Goal: Task Accomplishment & Management: Manage account settings

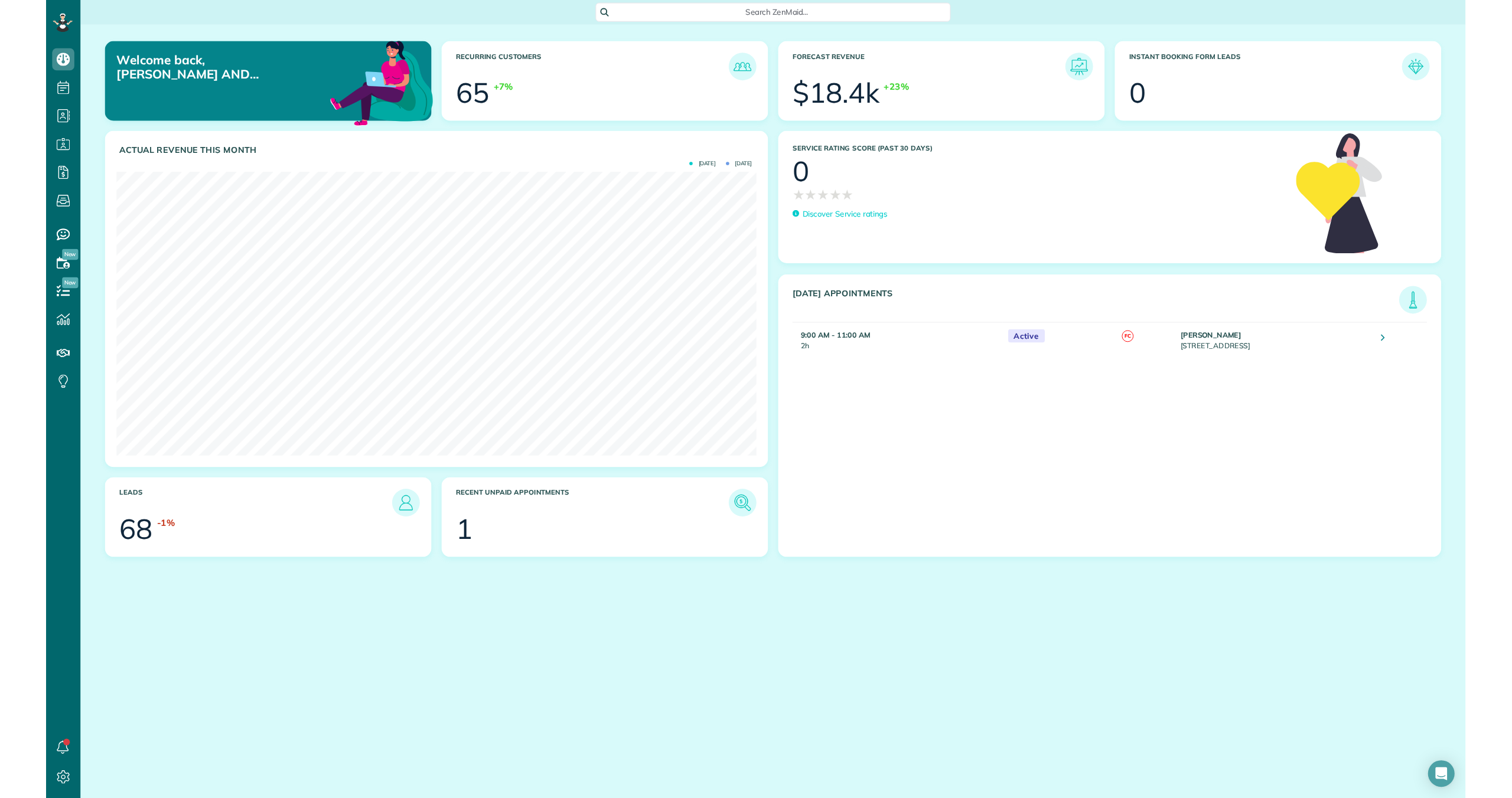
scroll to position [798, 37]
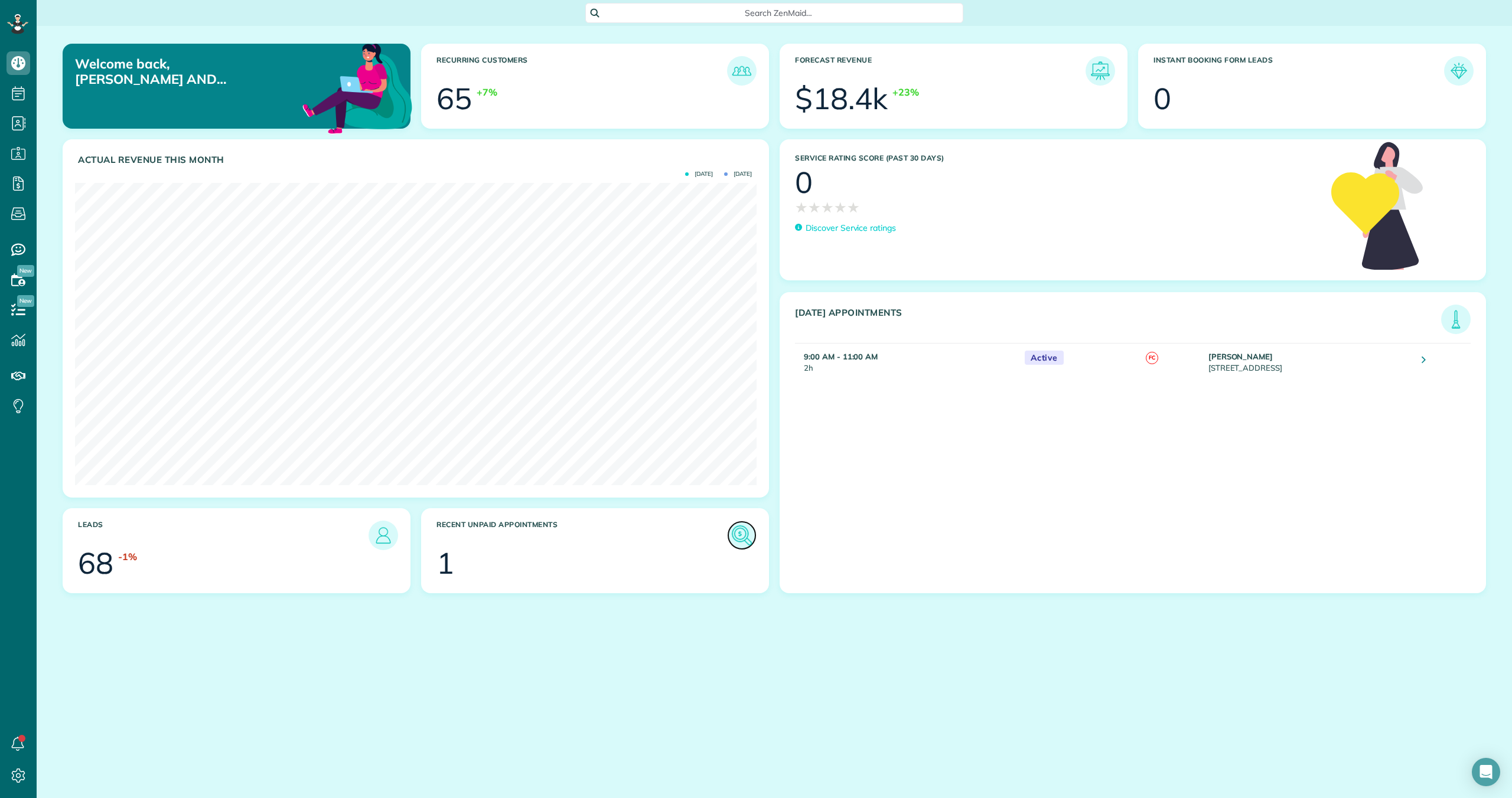
click at [721, 531] on img at bounding box center [742, 536] width 27 height 27
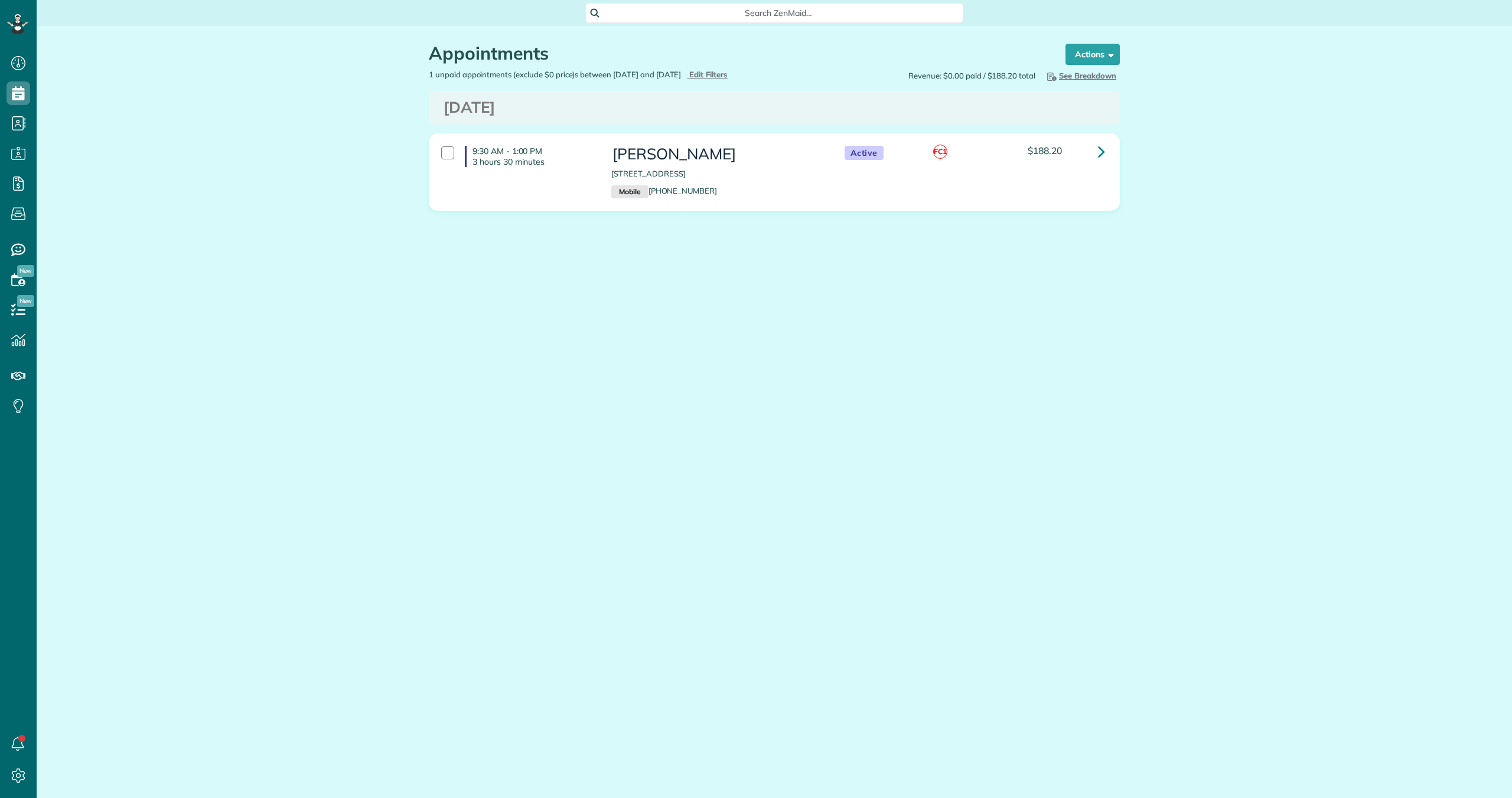
scroll to position [6, 6]
click at [446, 153] on div at bounding box center [448, 153] width 13 height 13
click at [1079, 56] on strong "Bulk Actions" at bounding box center [1077, 54] width 49 height 11
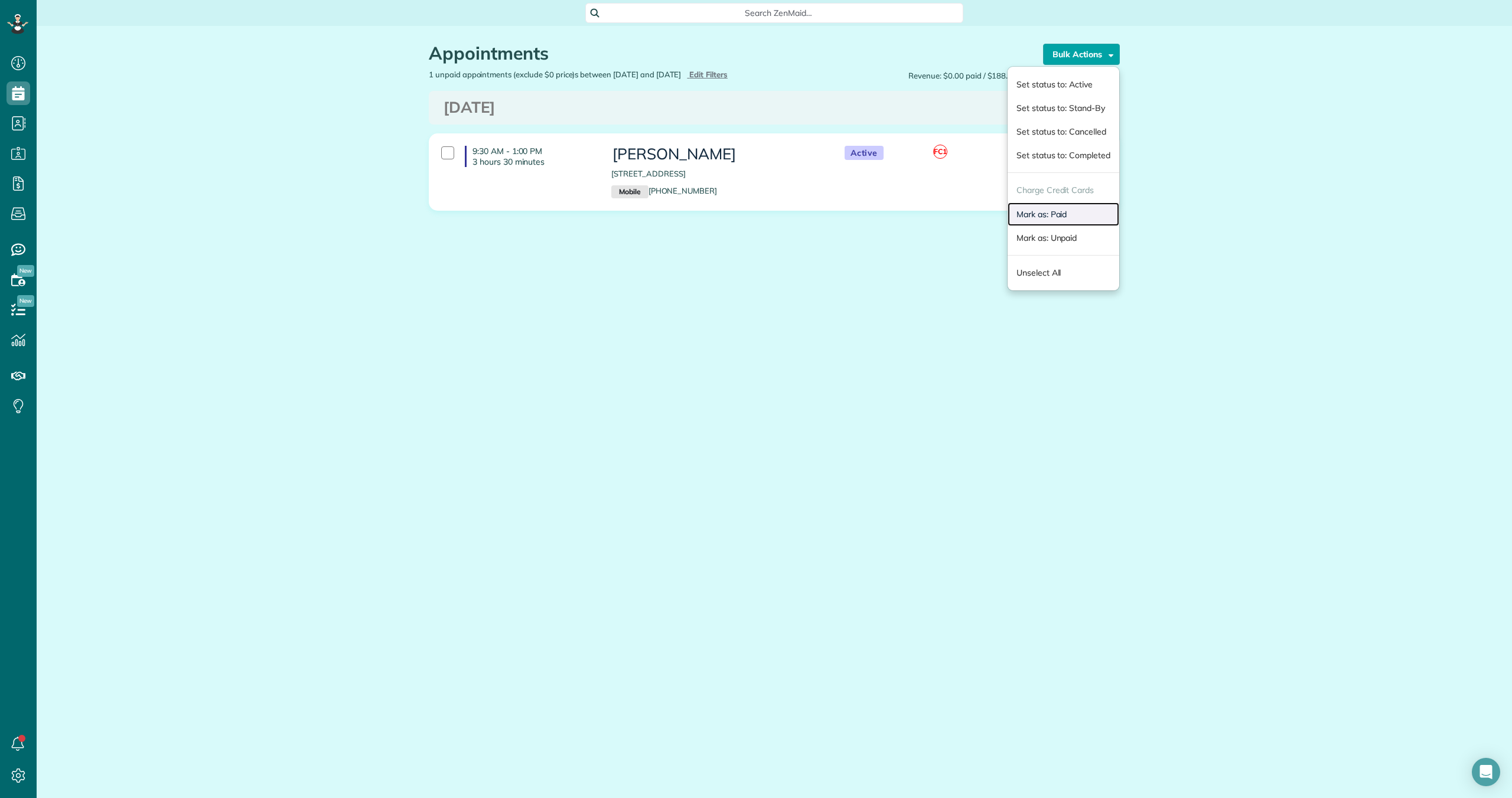
click at [1056, 213] on link "Mark as: Paid" at bounding box center [1064, 214] width 112 height 23
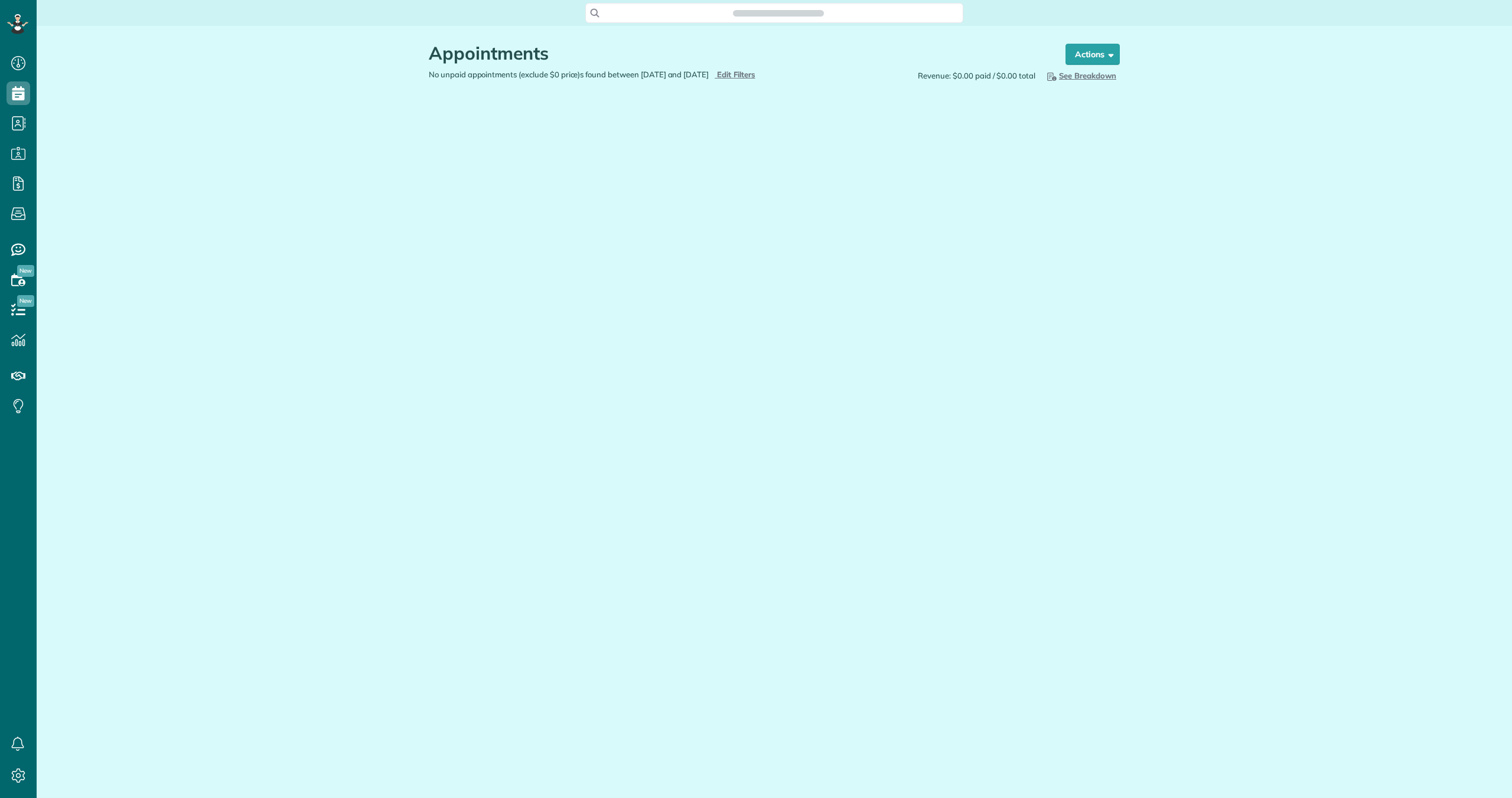
scroll to position [6, 6]
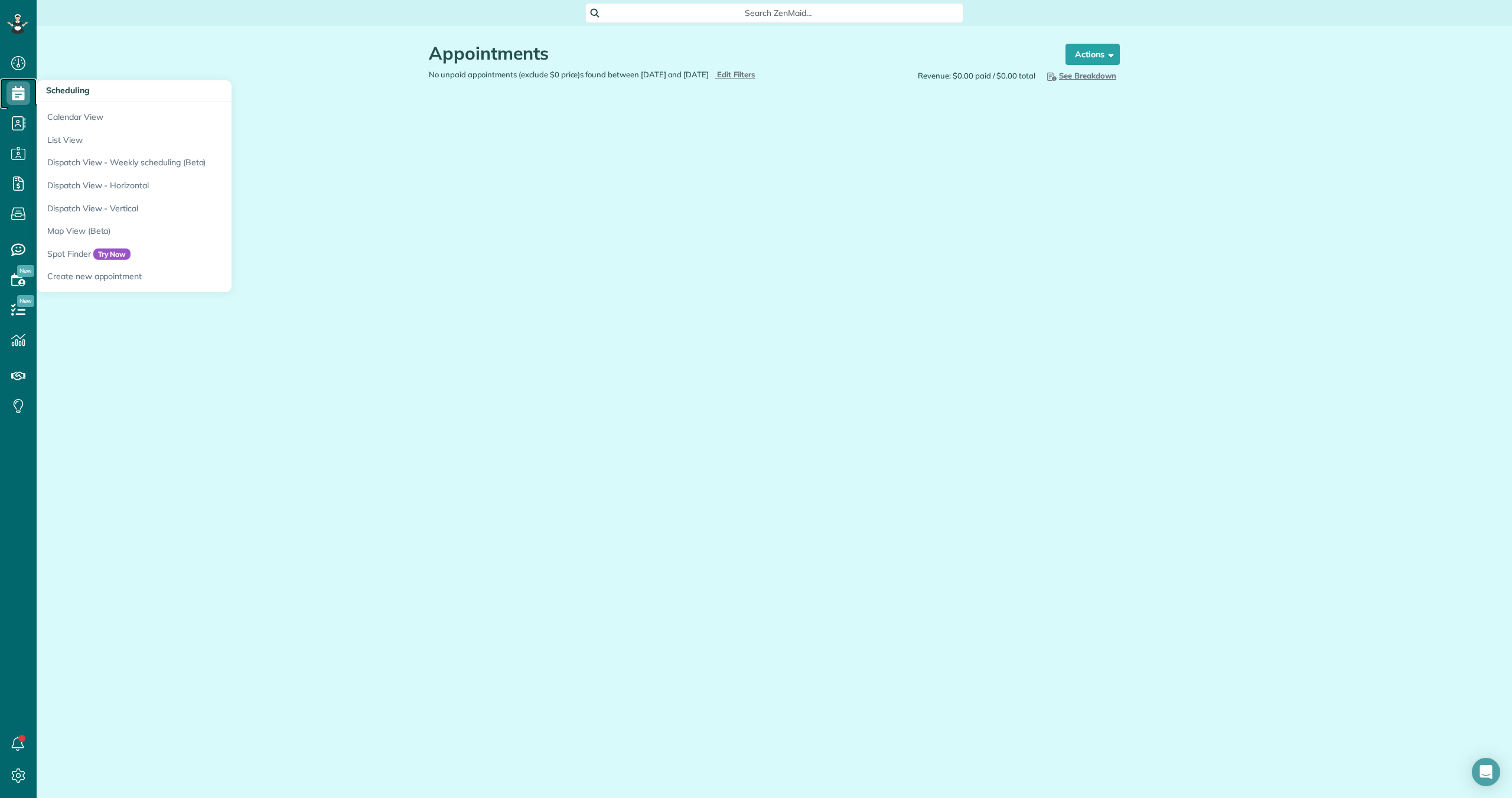
click at [13, 92] on use at bounding box center [19, 93] width 13 height 14
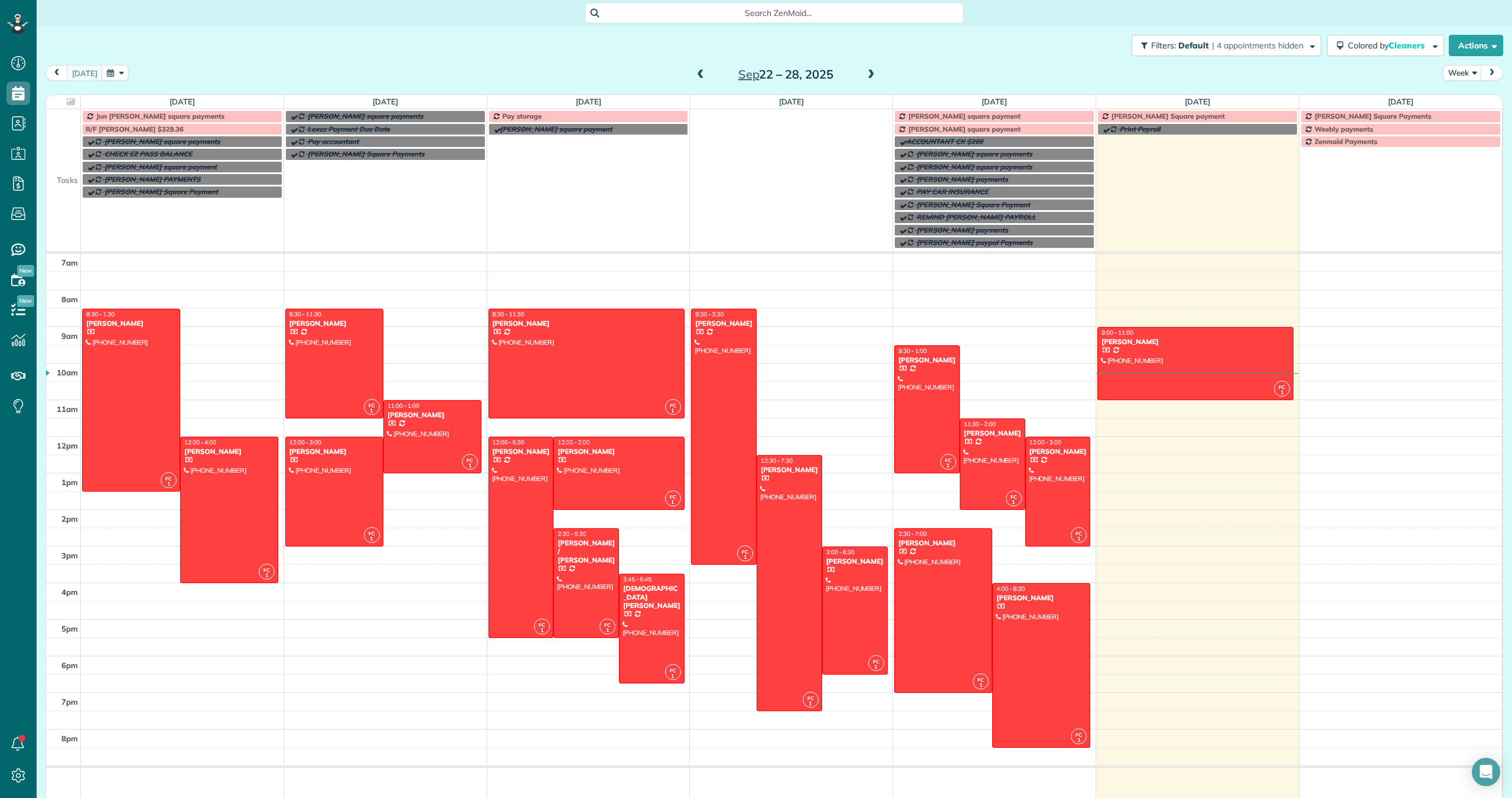
scroll to position [6, 6]
click at [870, 74] on span at bounding box center [871, 75] width 13 height 11
